Goal: Check status: Check status

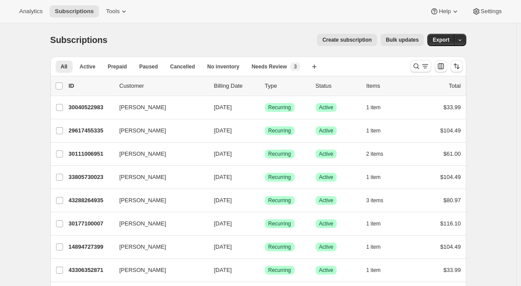
click at [212, 1] on div "Analytics Subscriptions Tools Help Settings" at bounding box center [260, 11] width 521 height 23
click at [416, 67] on icon "Search and filter results" at bounding box center [416, 66] width 9 height 9
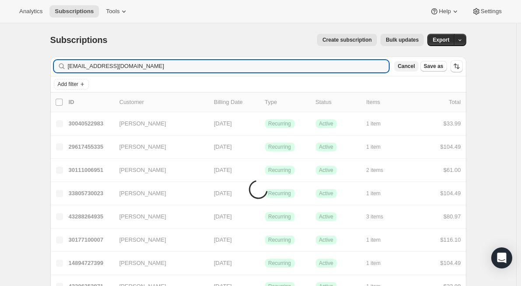
type input "[EMAIL_ADDRESS][DOMAIN_NAME]"
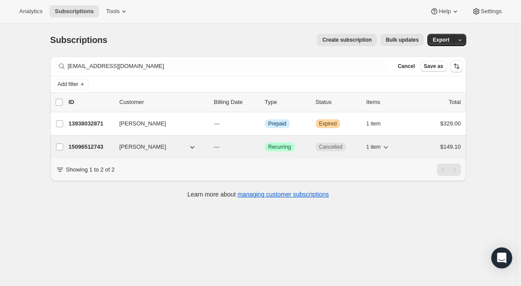
click at [170, 150] on button "[PERSON_NAME]" at bounding box center [158, 147] width 88 height 14
click at [98, 144] on p "15096512743" at bounding box center [91, 146] width 44 height 9
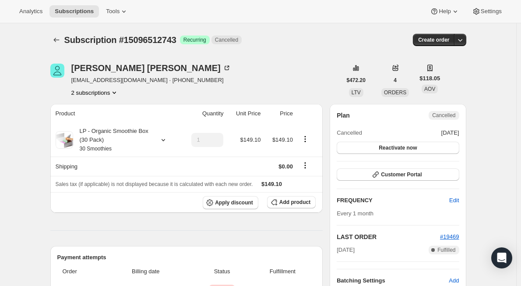
click at [107, 90] on button "2 subscriptions" at bounding box center [95, 92] width 48 height 9
click at [110, 109] on span "13938032871" at bounding box center [97, 109] width 61 height 9
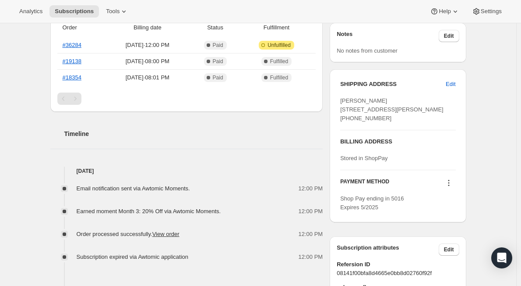
scroll to position [131, 0]
